Goal: Navigation & Orientation: Go to known website

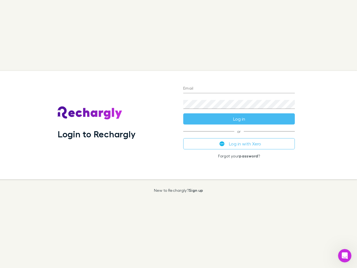
click at [178, 134] on div "Login to Rechargly" at bounding box center [115, 125] width 125 height 108
click at [239, 89] on input "Email" at bounding box center [239, 88] width 112 height 9
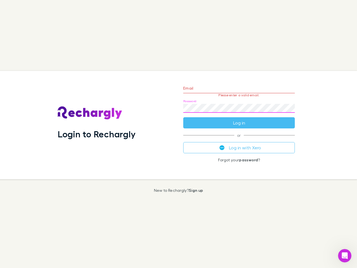
click at [239, 119] on form "Email Please enter a valid email. Password Log in" at bounding box center [239, 104] width 112 height 49
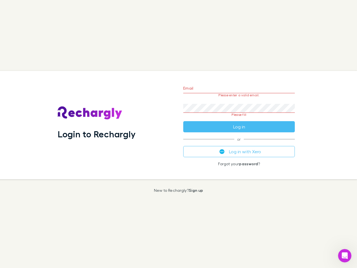
click at [239, 144] on div "Email Please enter a valid email. Password Please fill Log in or Log in with Xe…" at bounding box center [239, 125] width 120 height 108
click at [345, 255] on icon "Open Intercom Messenger" at bounding box center [344, 255] width 9 height 9
